Goal: Communication & Community: Participate in discussion

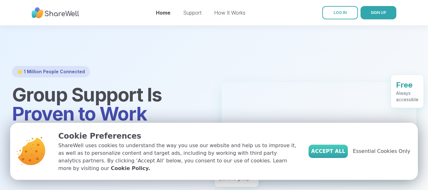
click at [338, 155] on span "Accept All" at bounding box center [328, 151] width 34 height 8
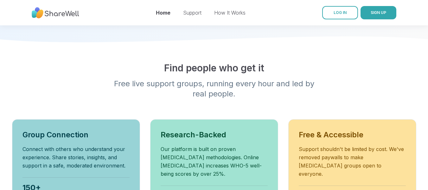
scroll to position [54, 0]
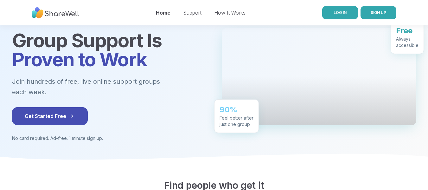
click at [348, 16] on link "LOG IN" at bounding box center [340, 12] width 36 height 13
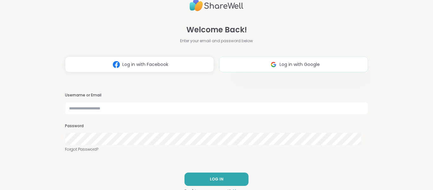
click at [302, 63] on span "Log in with Google" at bounding box center [300, 64] width 40 height 7
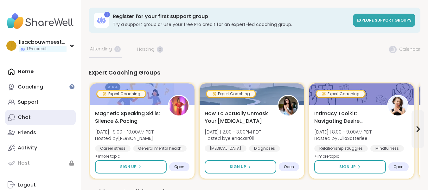
click at [28, 117] on div "Chat" at bounding box center [24, 117] width 13 height 7
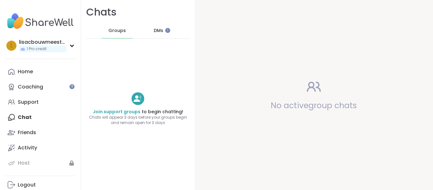
click at [155, 31] on span "DMs" at bounding box center [159, 31] width 10 height 6
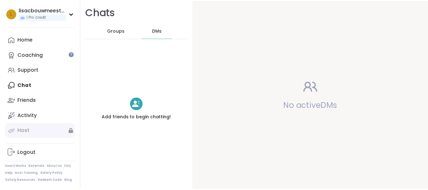
scroll to position [32, 0]
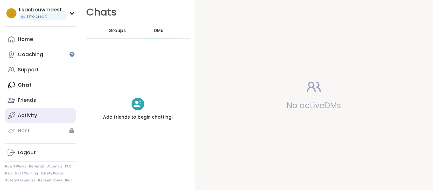
click at [30, 112] on div "Activity" at bounding box center [27, 115] width 19 height 7
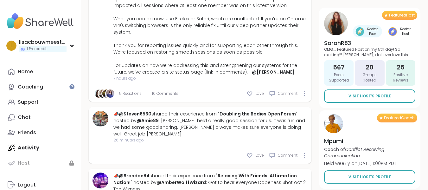
scroll to position [285, 0]
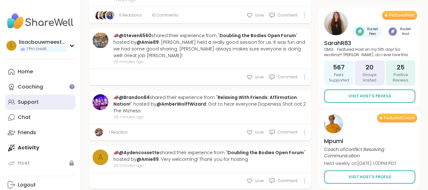
click at [17, 101] on link "Support" at bounding box center [40, 101] width 71 height 15
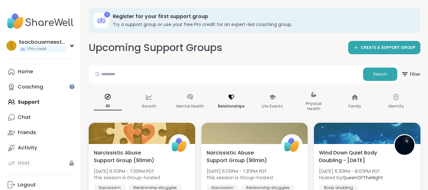
click at [227, 99] on div "Relationships" at bounding box center [231, 102] width 38 height 32
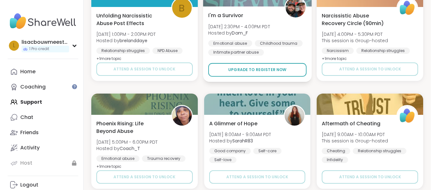
scroll to position [1236, 0]
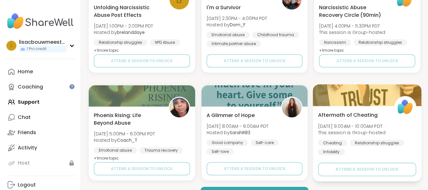
click at [344, 131] on span "This session is Group-hosted" at bounding box center [352, 132] width 68 height 6
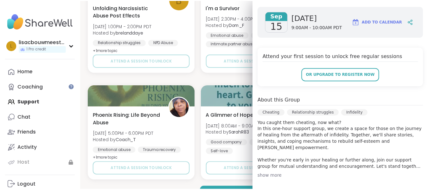
scroll to position [0, 0]
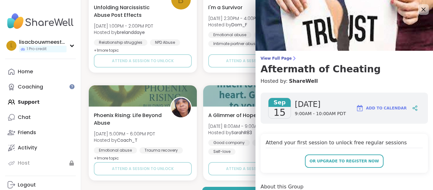
click at [419, 10] on icon at bounding box center [423, 9] width 8 height 8
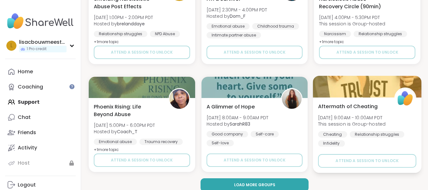
scroll to position [1252, 0]
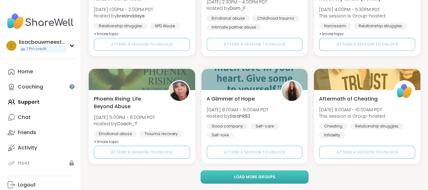
click at [247, 182] on button "Load more groups" at bounding box center [255, 176] width 108 height 13
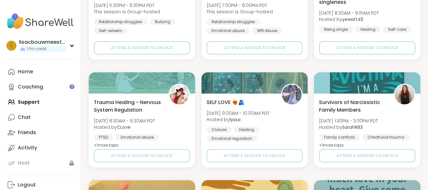
scroll to position [1569, 0]
